Goal: Task Accomplishment & Management: Complete application form

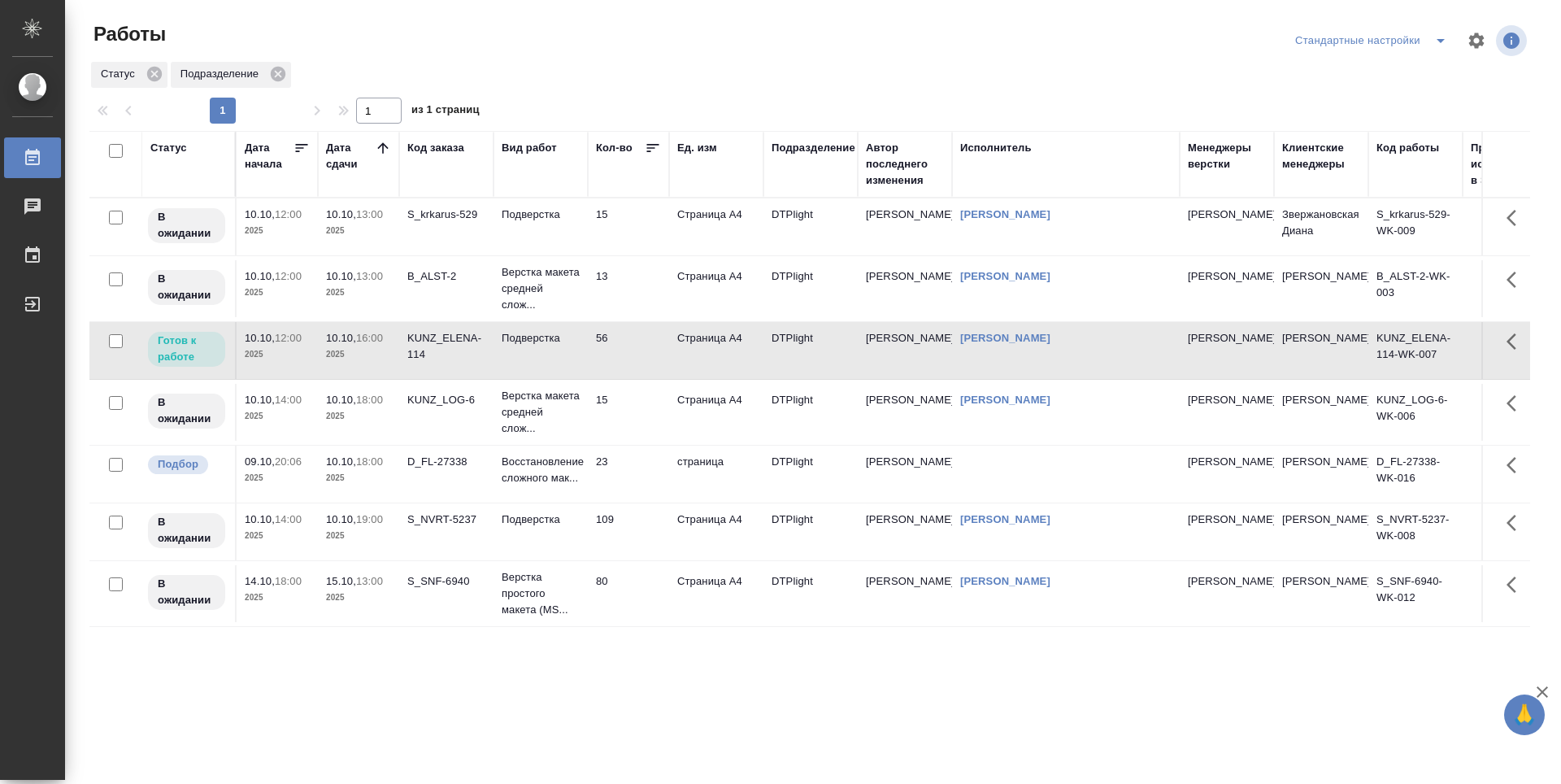
click at [345, 233] on p "2025" at bounding box center [359, 231] width 65 height 16
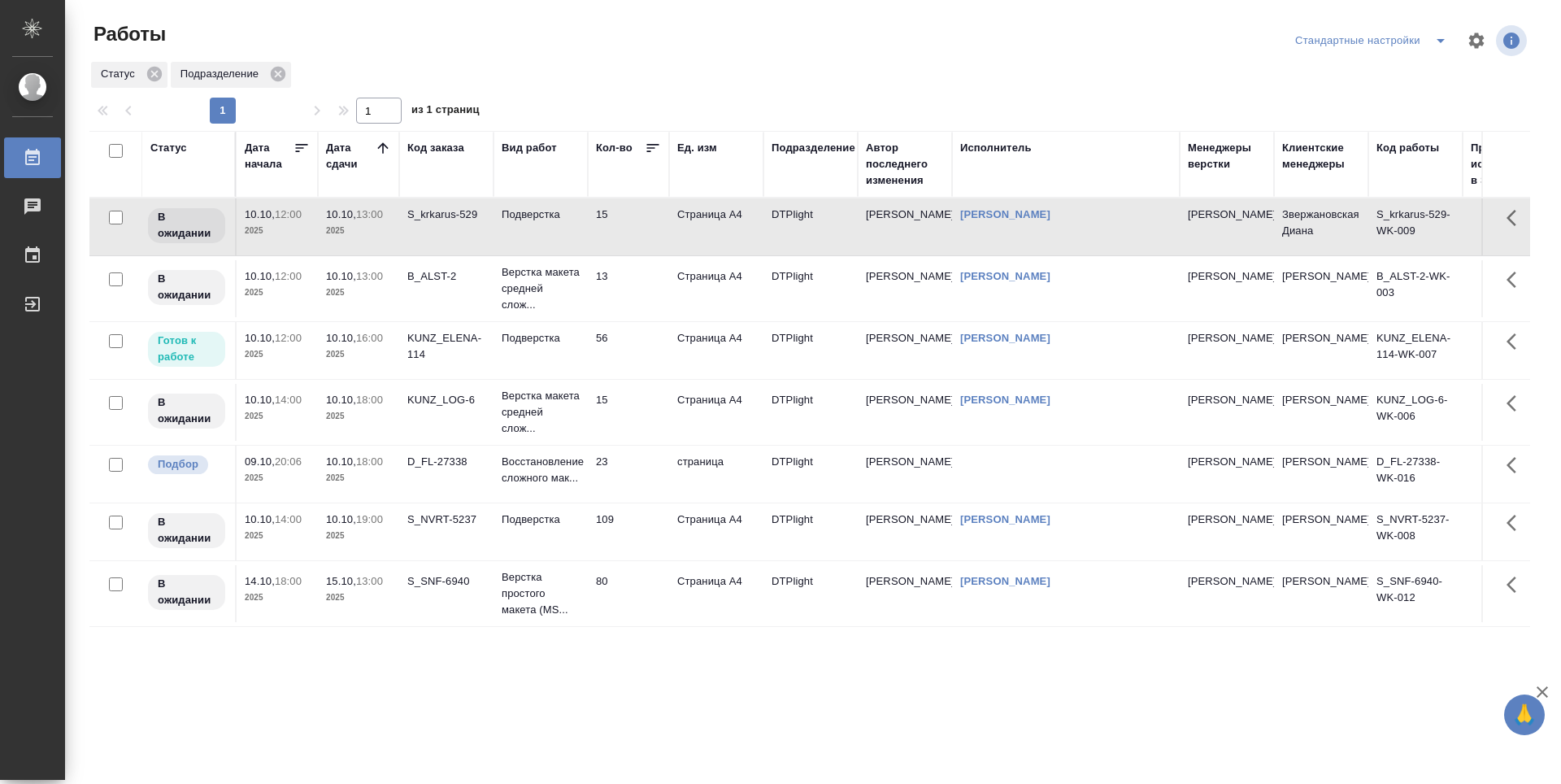
click at [632, 283] on td "13" at bounding box center [629, 289] width 81 height 57
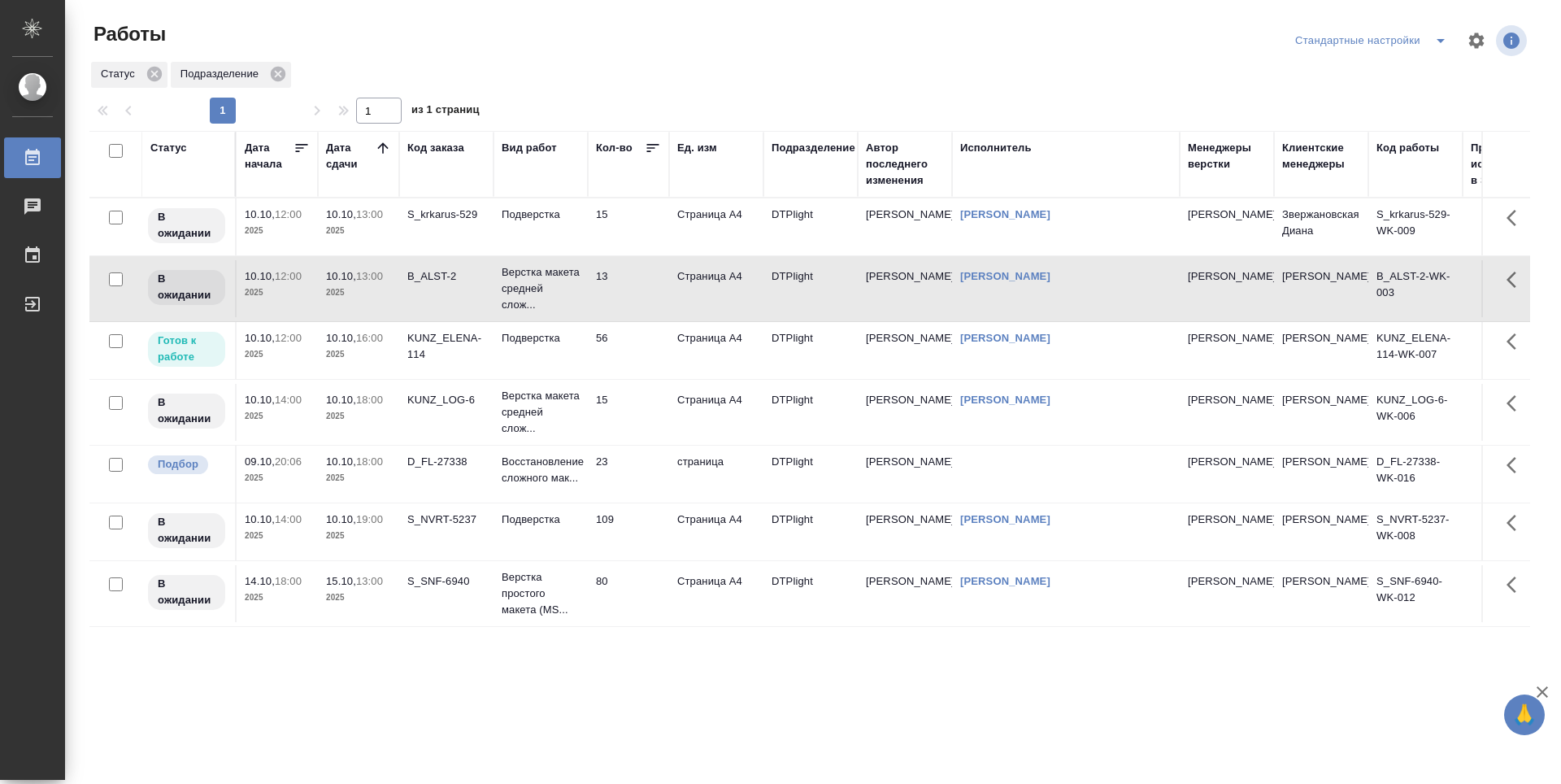
click at [627, 364] on td "56" at bounding box center [629, 350] width 81 height 57
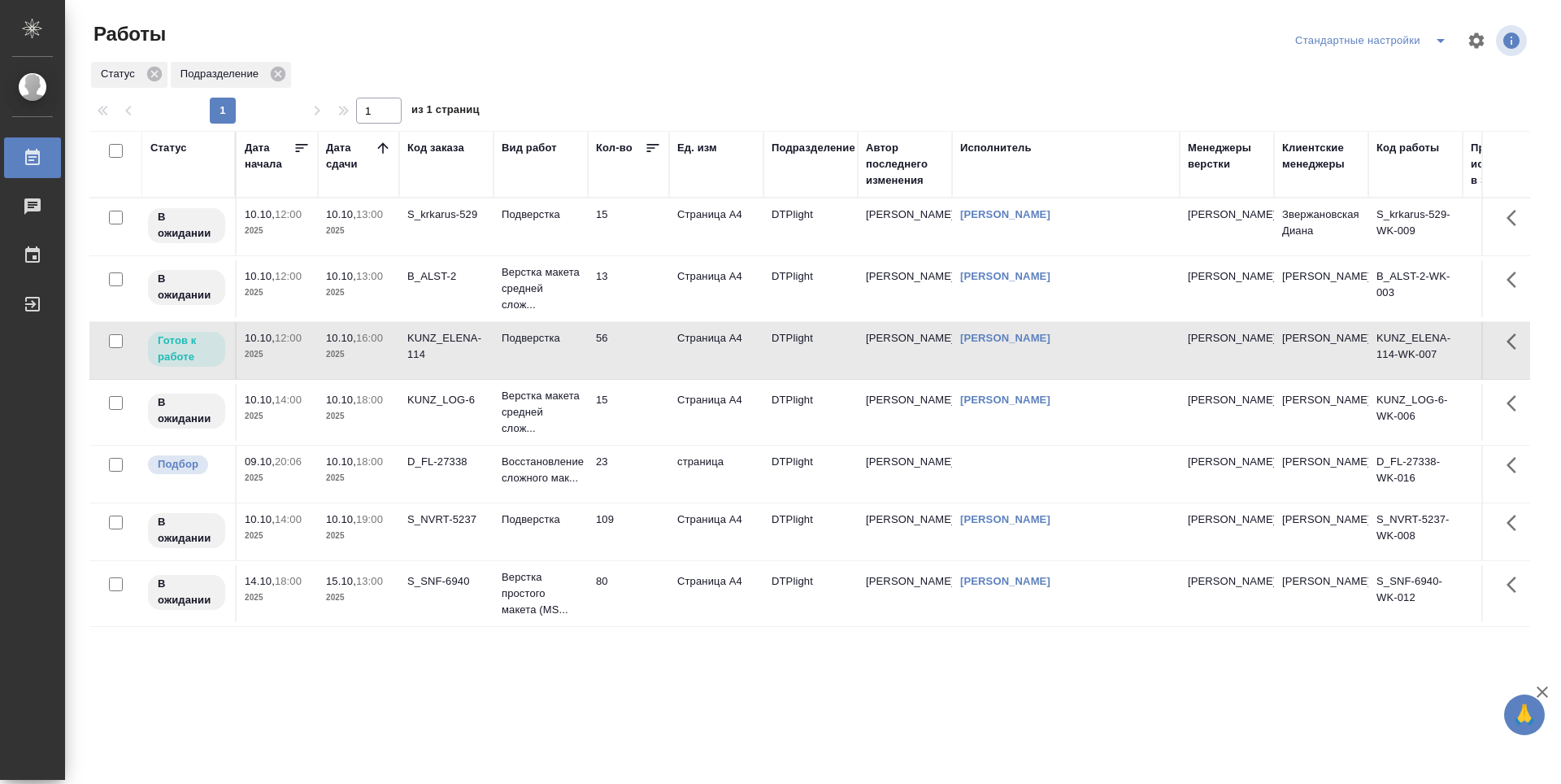
click at [624, 418] on td "15" at bounding box center [629, 412] width 81 height 57
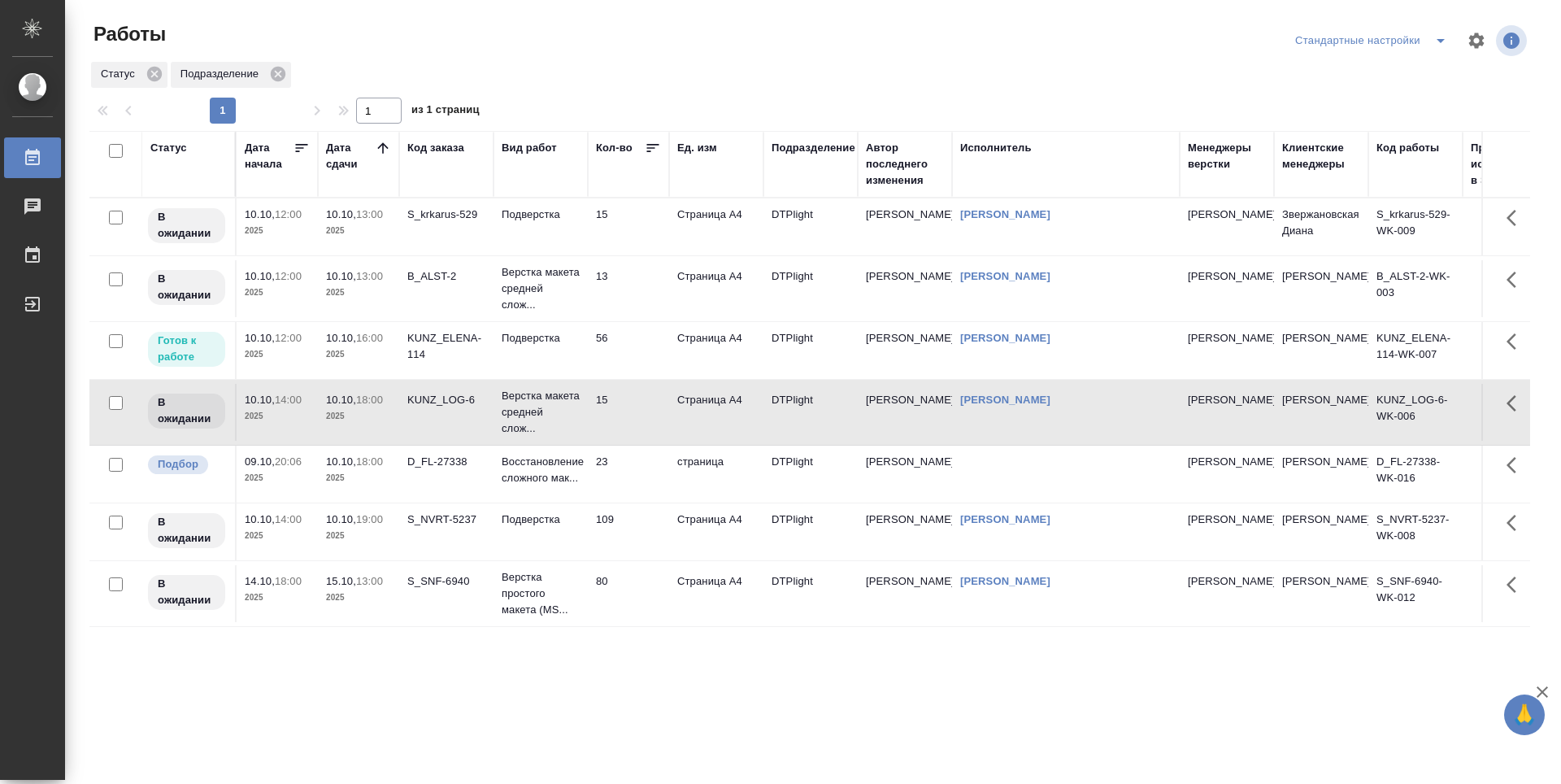
click at [625, 490] on td "23" at bounding box center [629, 474] width 81 height 57
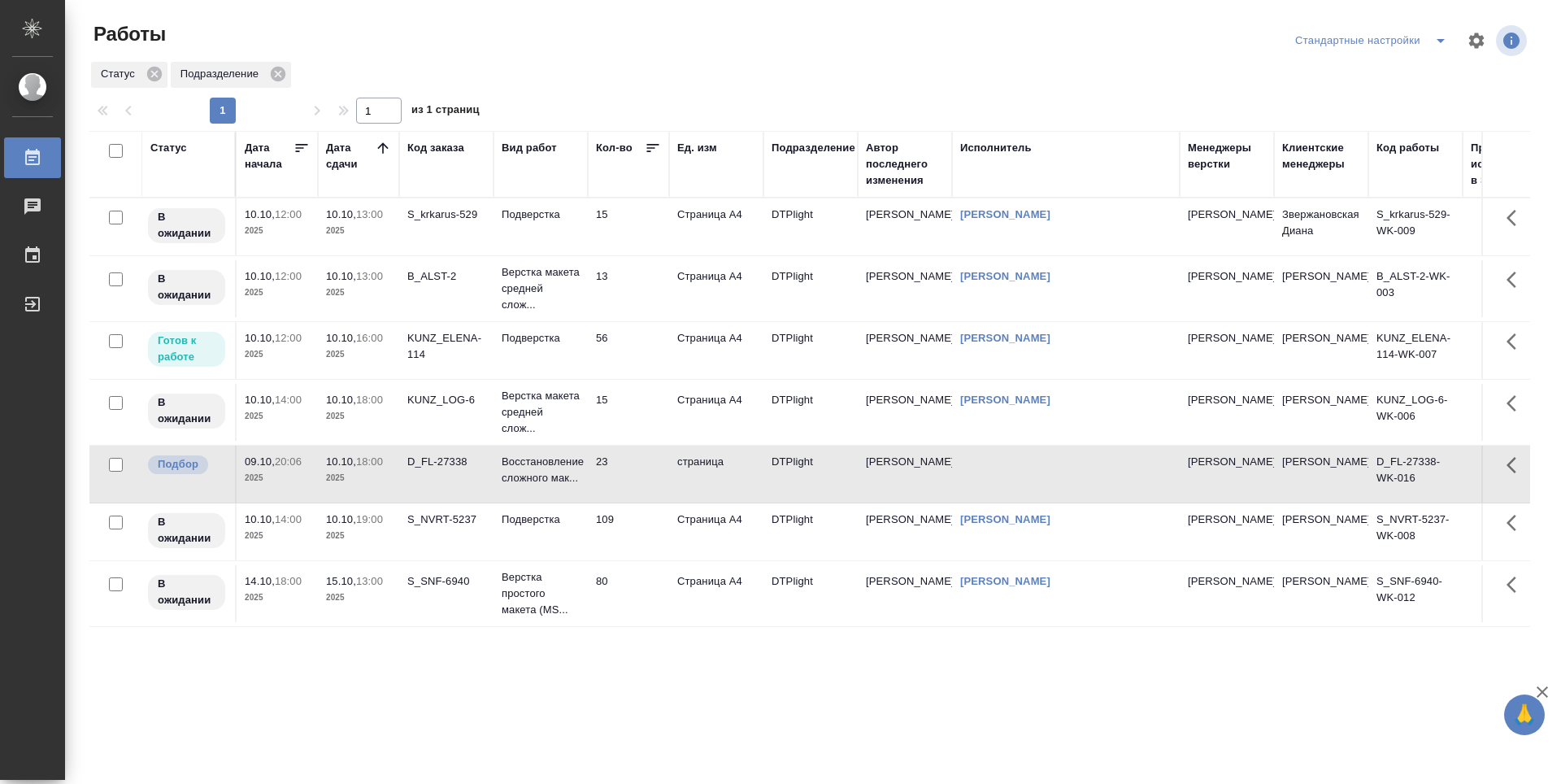
click at [630, 537] on td "109" at bounding box center [629, 532] width 81 height 57
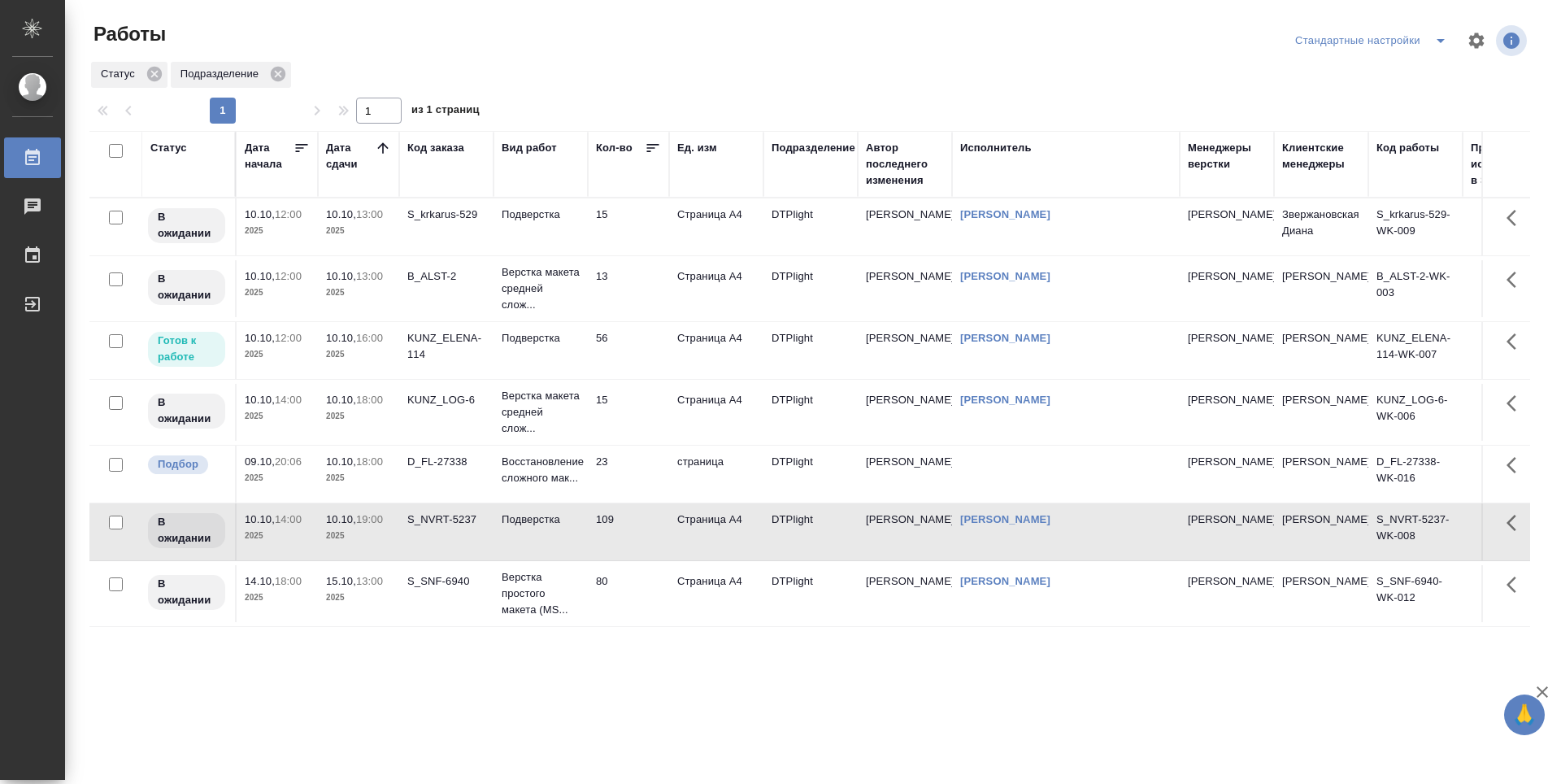
click at [624, 360] on td "56" at bounding box center [629, 350] width 81 height 57
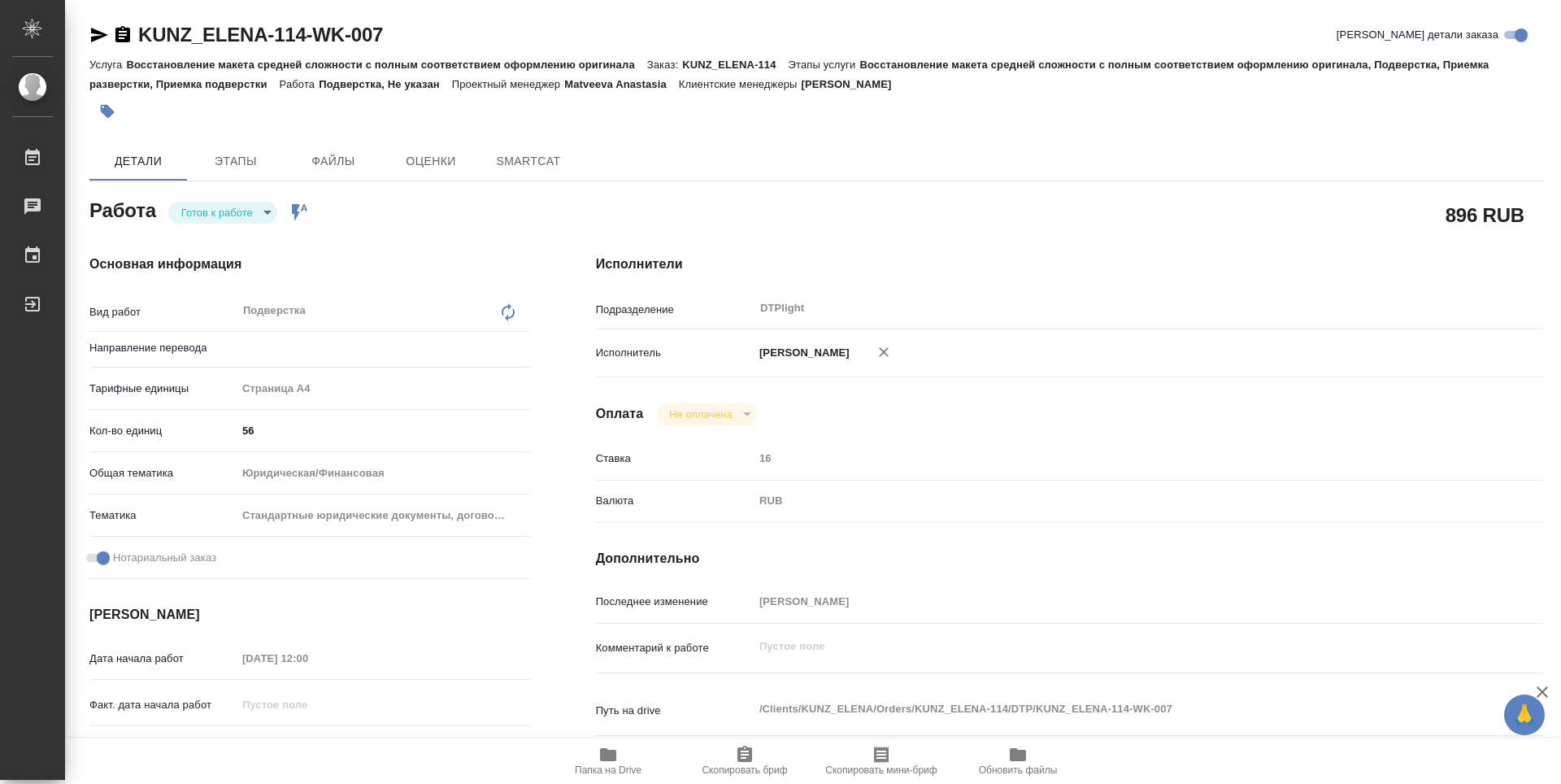
type textarea "x"
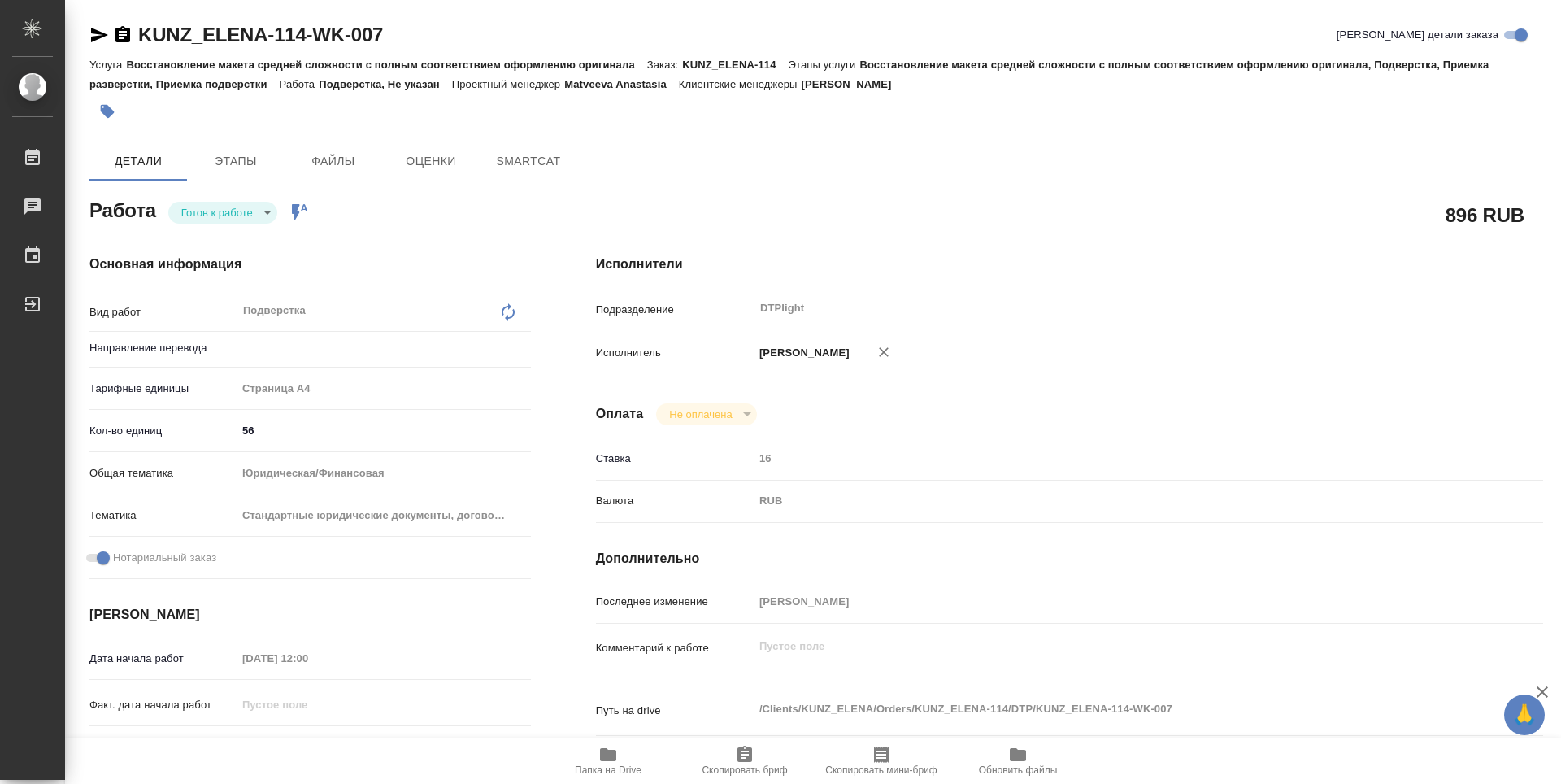
type textarea "x"
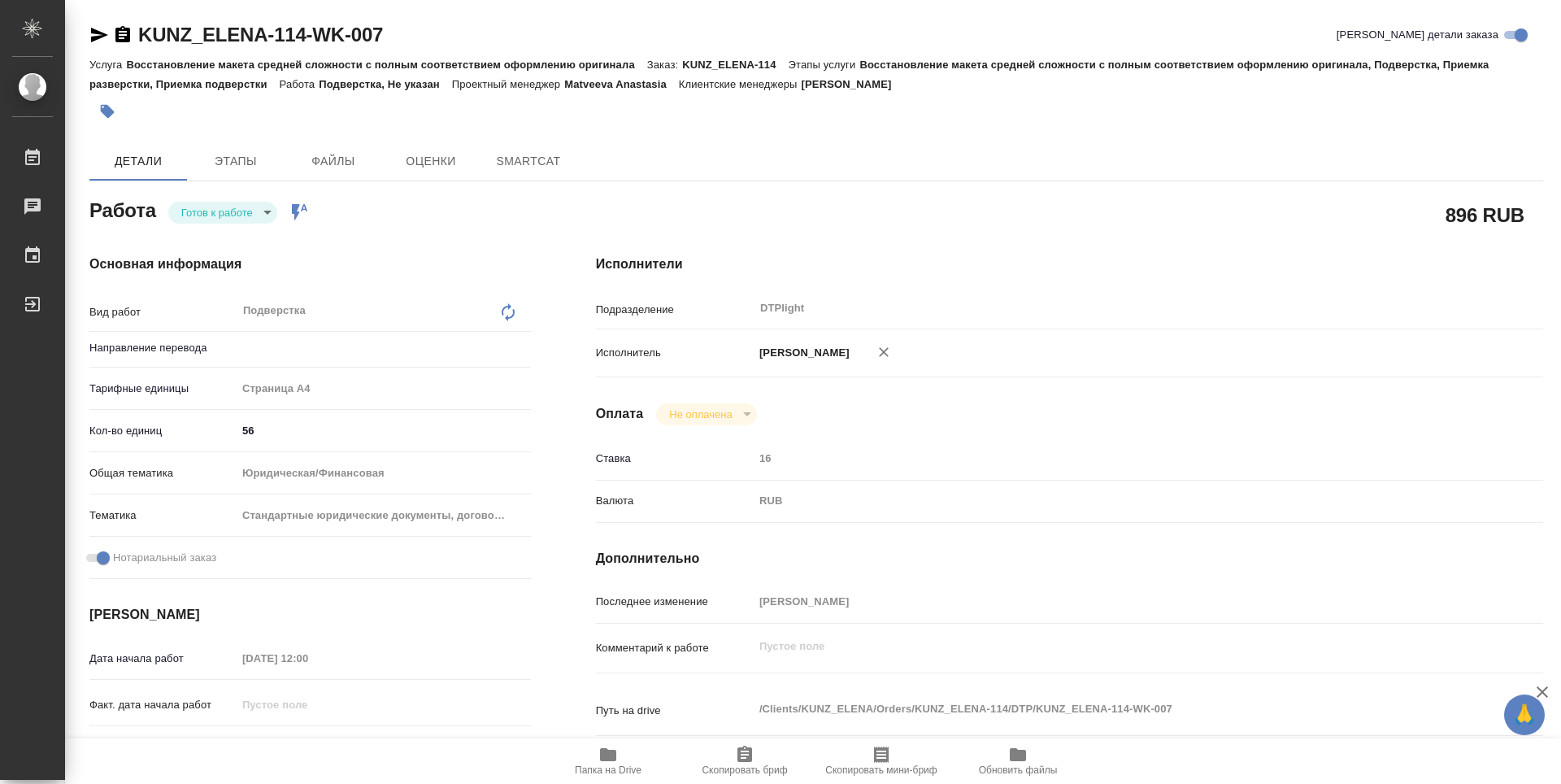
type textarea "x"
type input "Не указан"
type textarea "x"
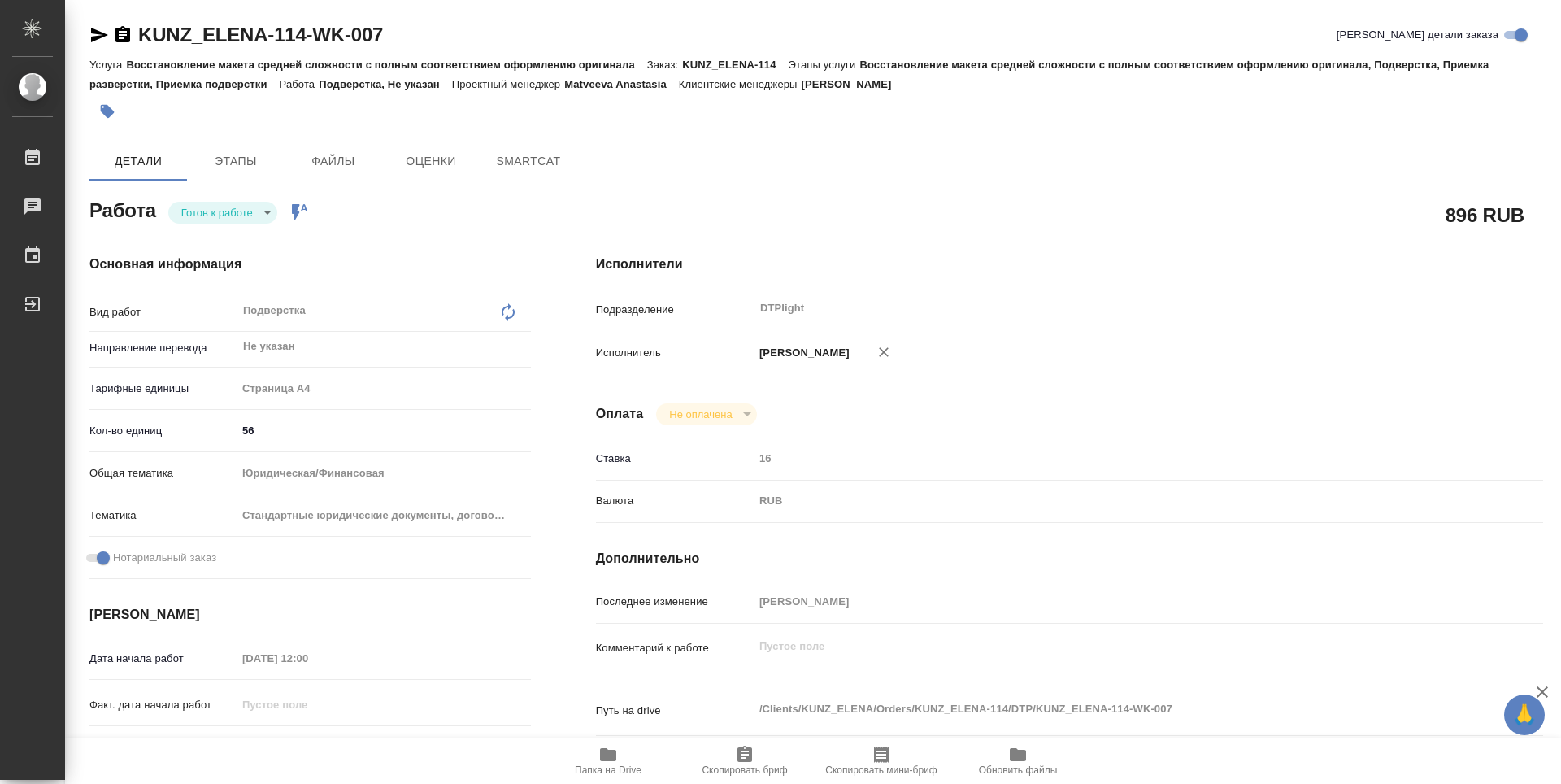
type textarea "x"
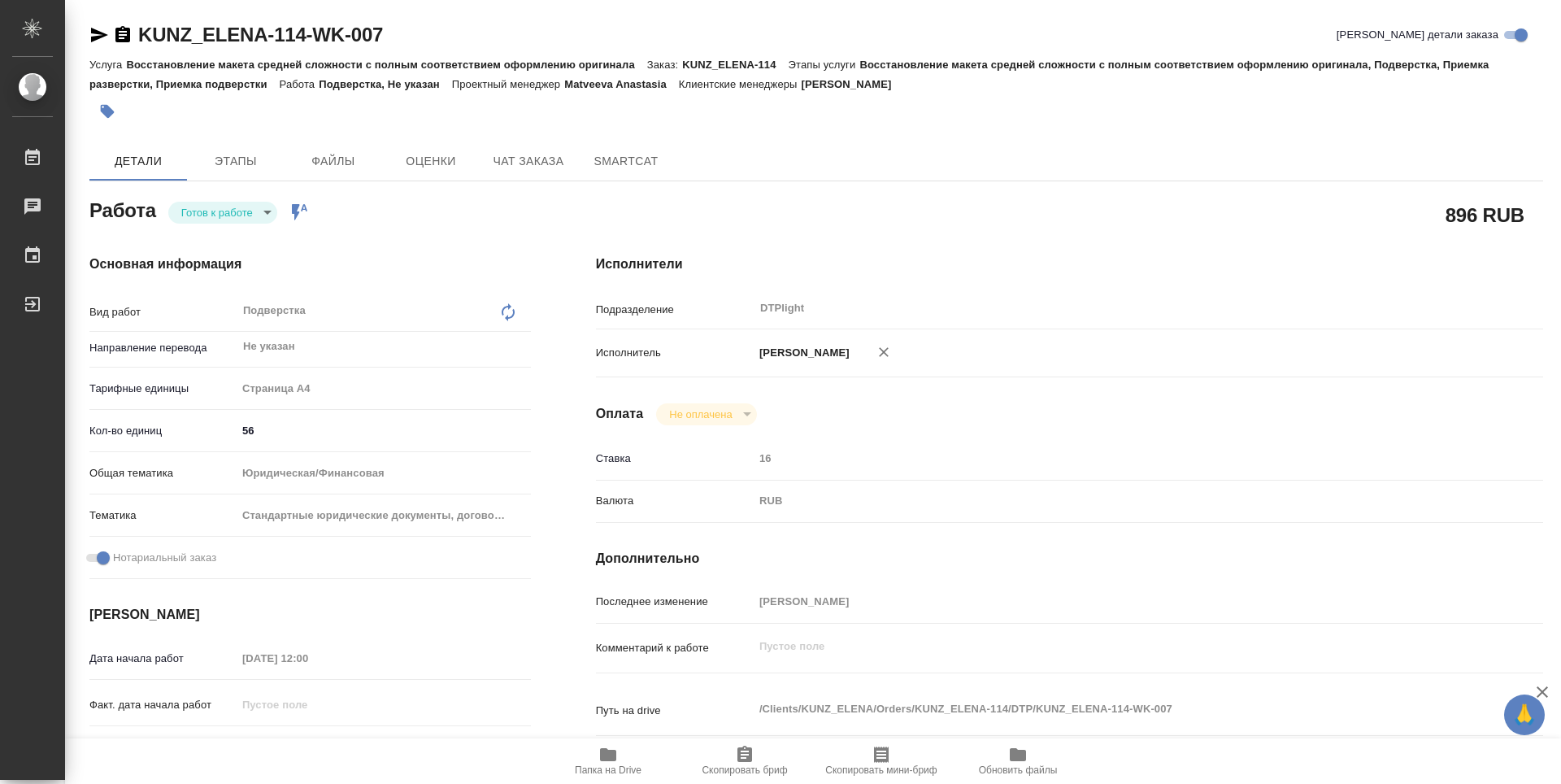
type textarea "x"
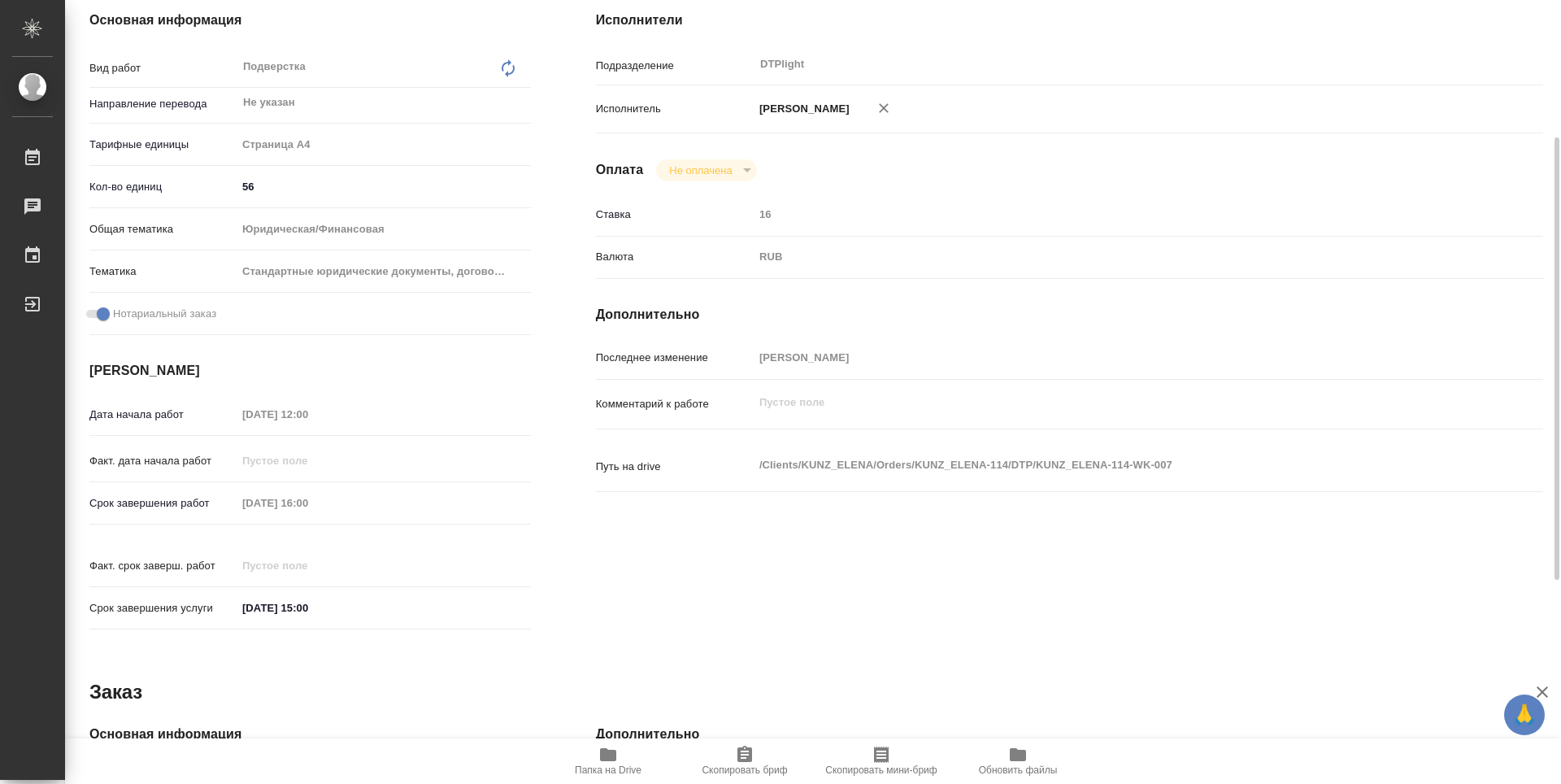
type textarea "x"
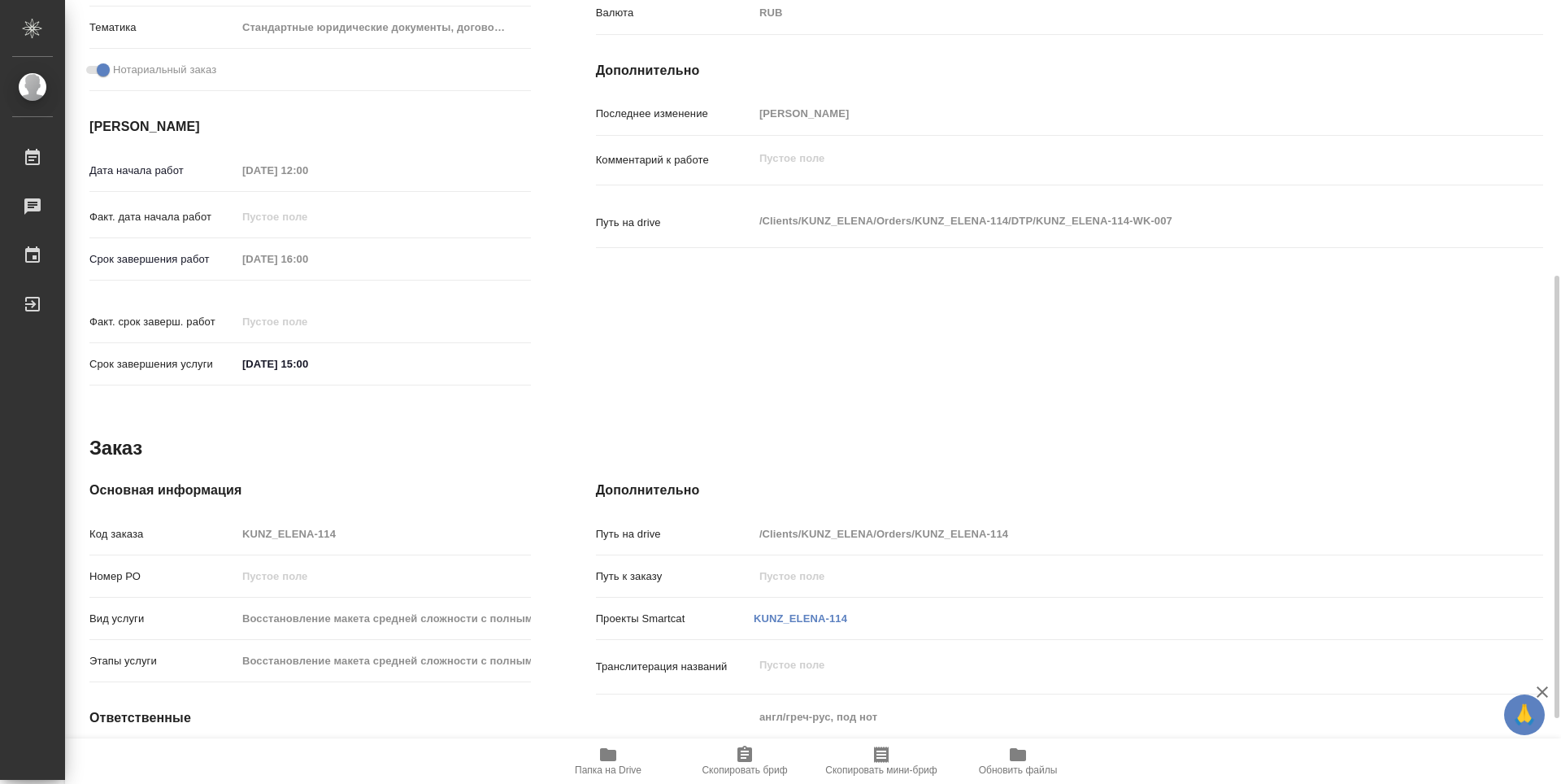
scroll to position [603, 0]
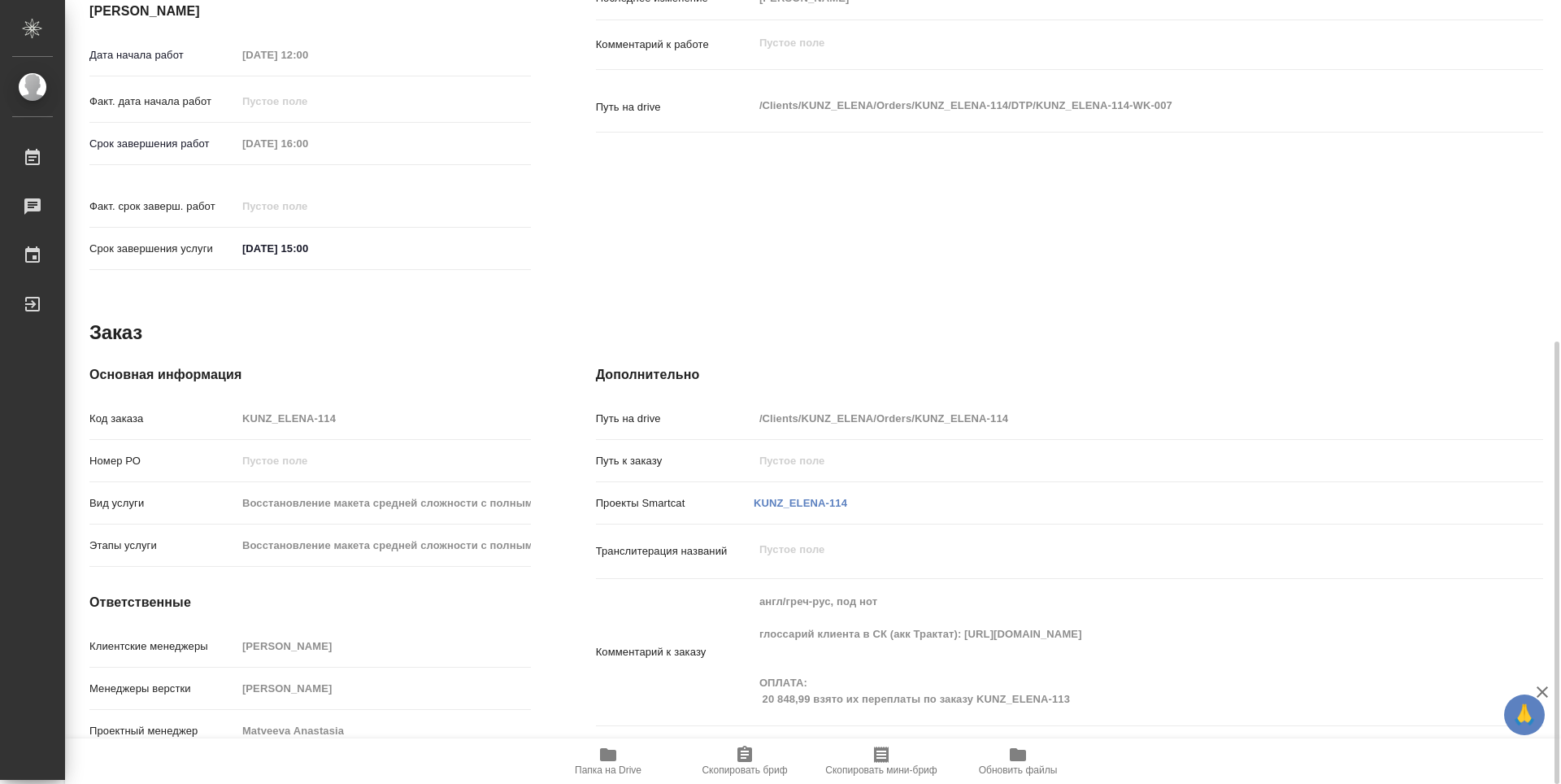
click at [607, 758] on icon "button" at bounding box center [608, 754] width 16 height 13
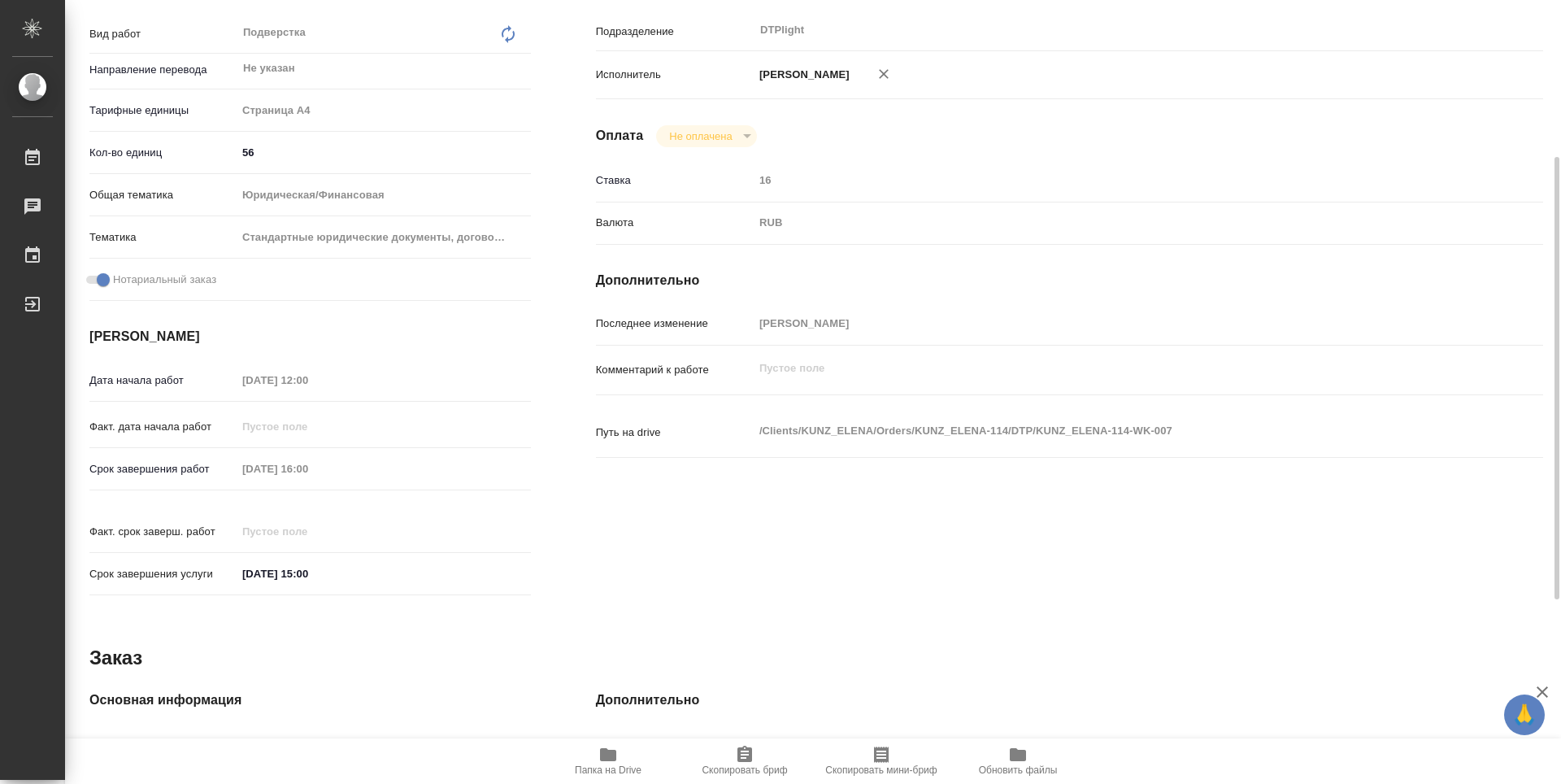
scroll to position [0, 0]
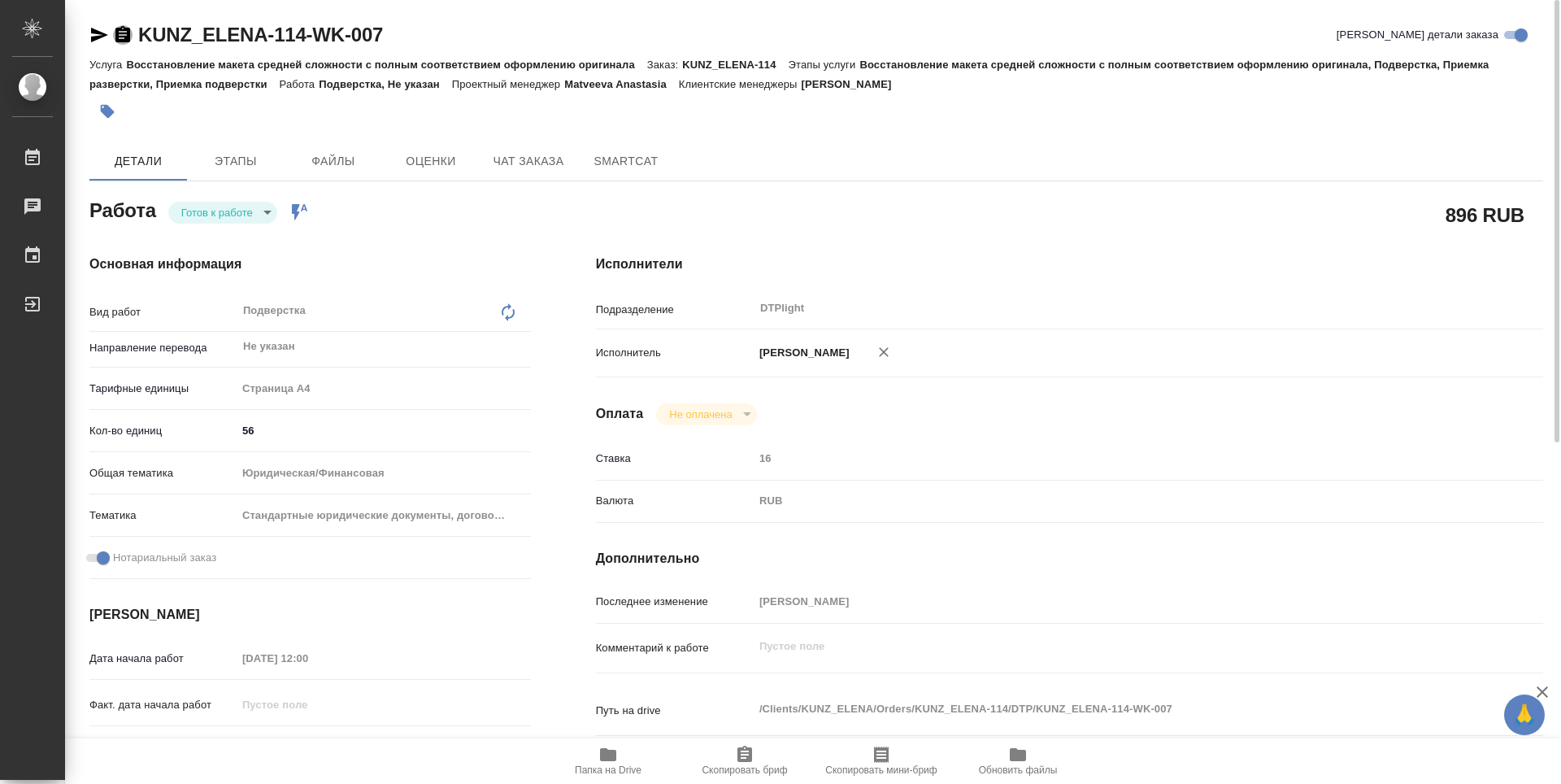
click at [128, 28] on icon "button" at bounding box center [122, 34] width 14 height 16
